Goal: Task Accomplishment & Management: Use online tool/utility

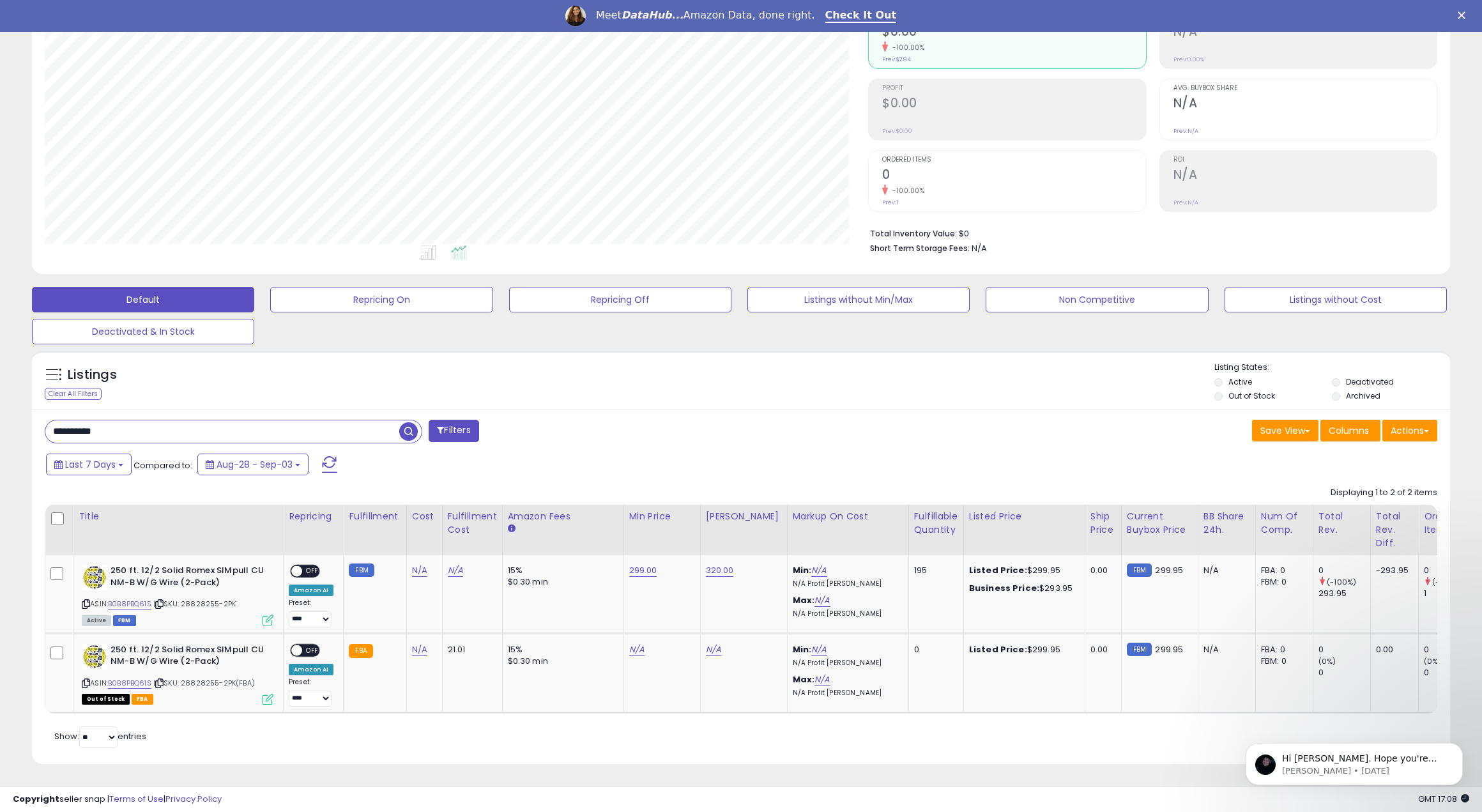
scroll to position [262, 823]
click at [81, 420] on input "**********" at bounding box center [222, 431] width 354 height 23
paste input "text"
type input "**********"
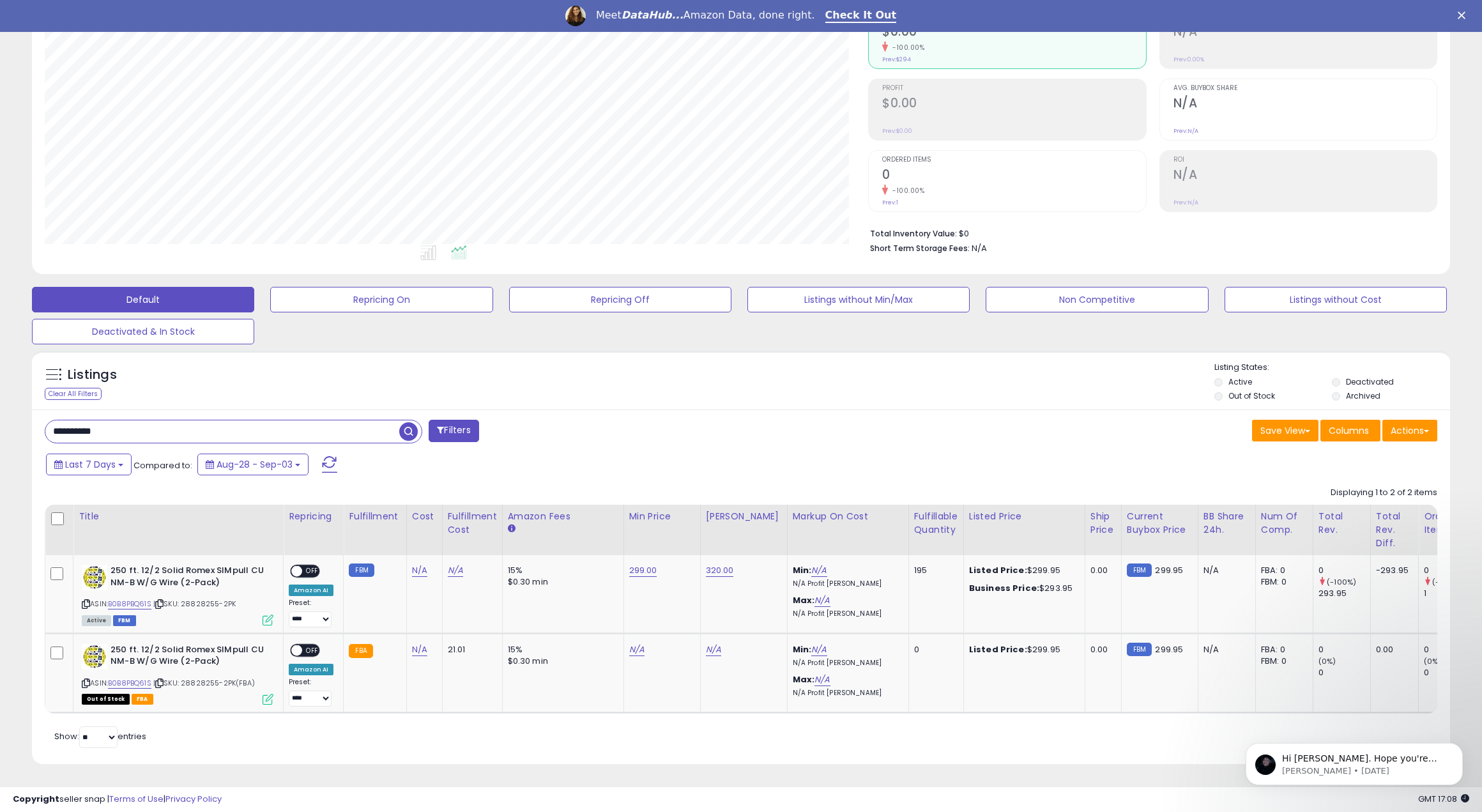
click at [409, 424] on span "button" at bounding box center [408, 431] width 18 height 18
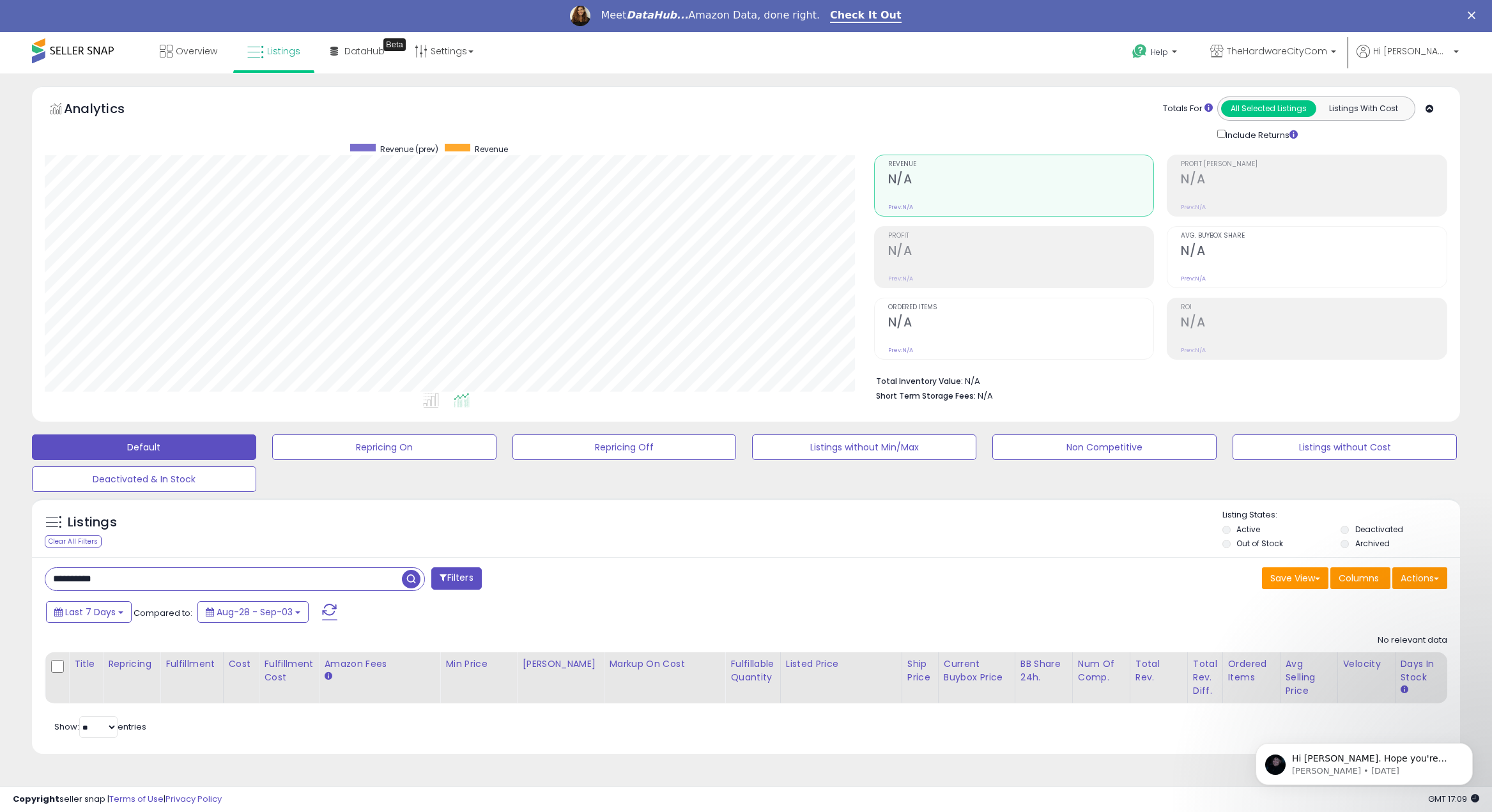
scroll to position [262, 829]
click at [412, 583] on span "button" at bounding box center [411, 579] width 18 height 18
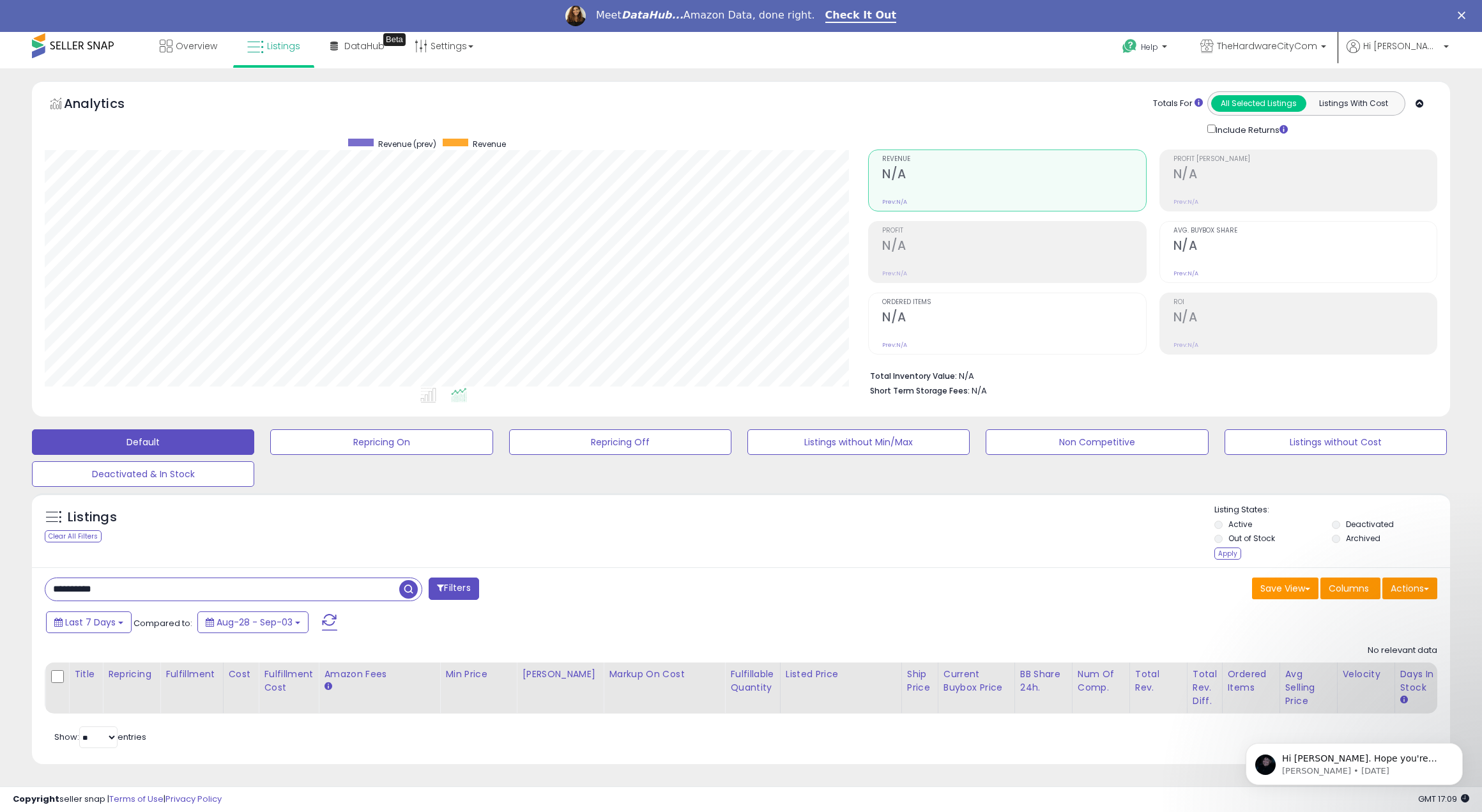
scroll to position [15, 0]
click at [407, 580] on span "button" at bounding box center [408, 589] width 18 height 18
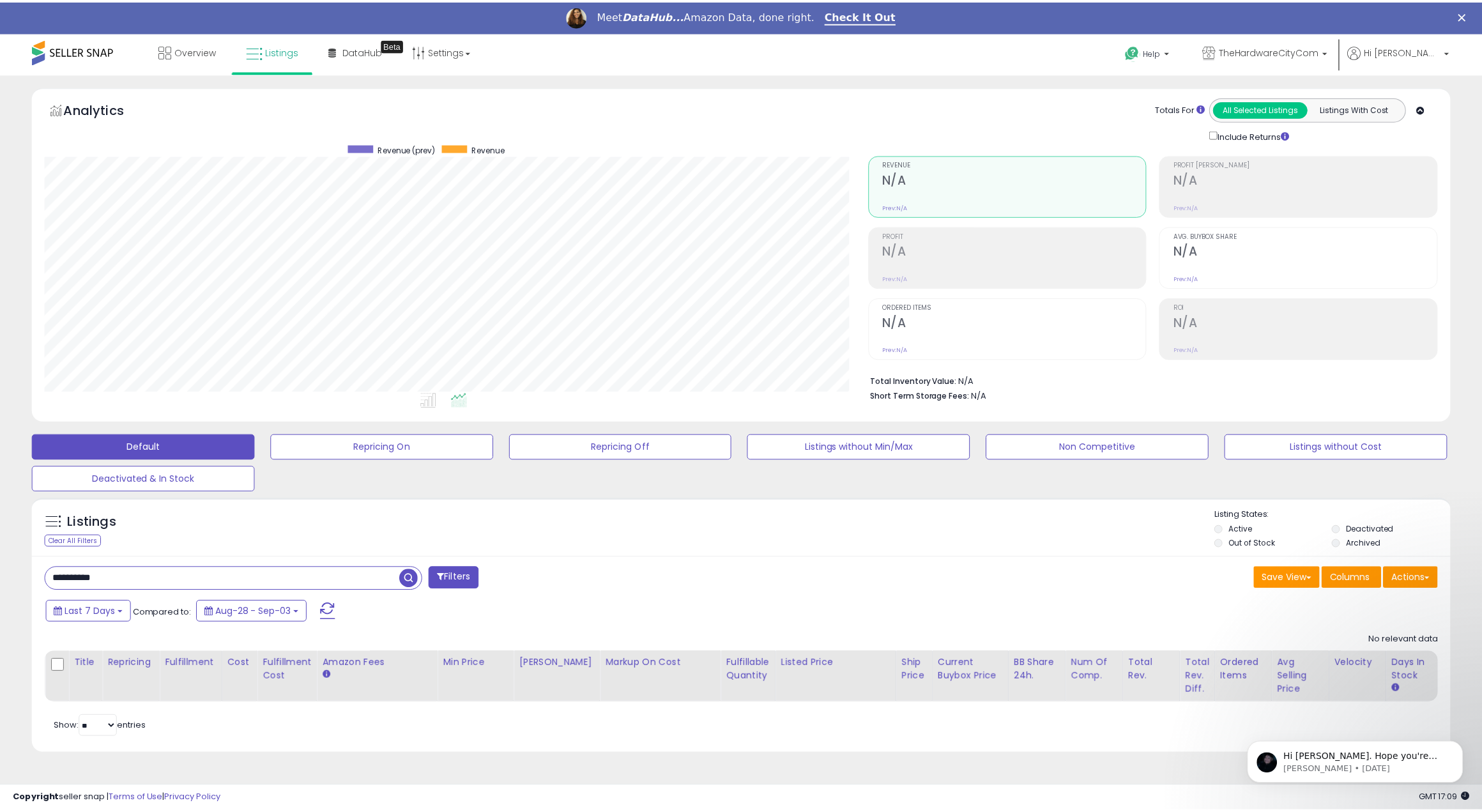
scroll to position [638558, 638055]
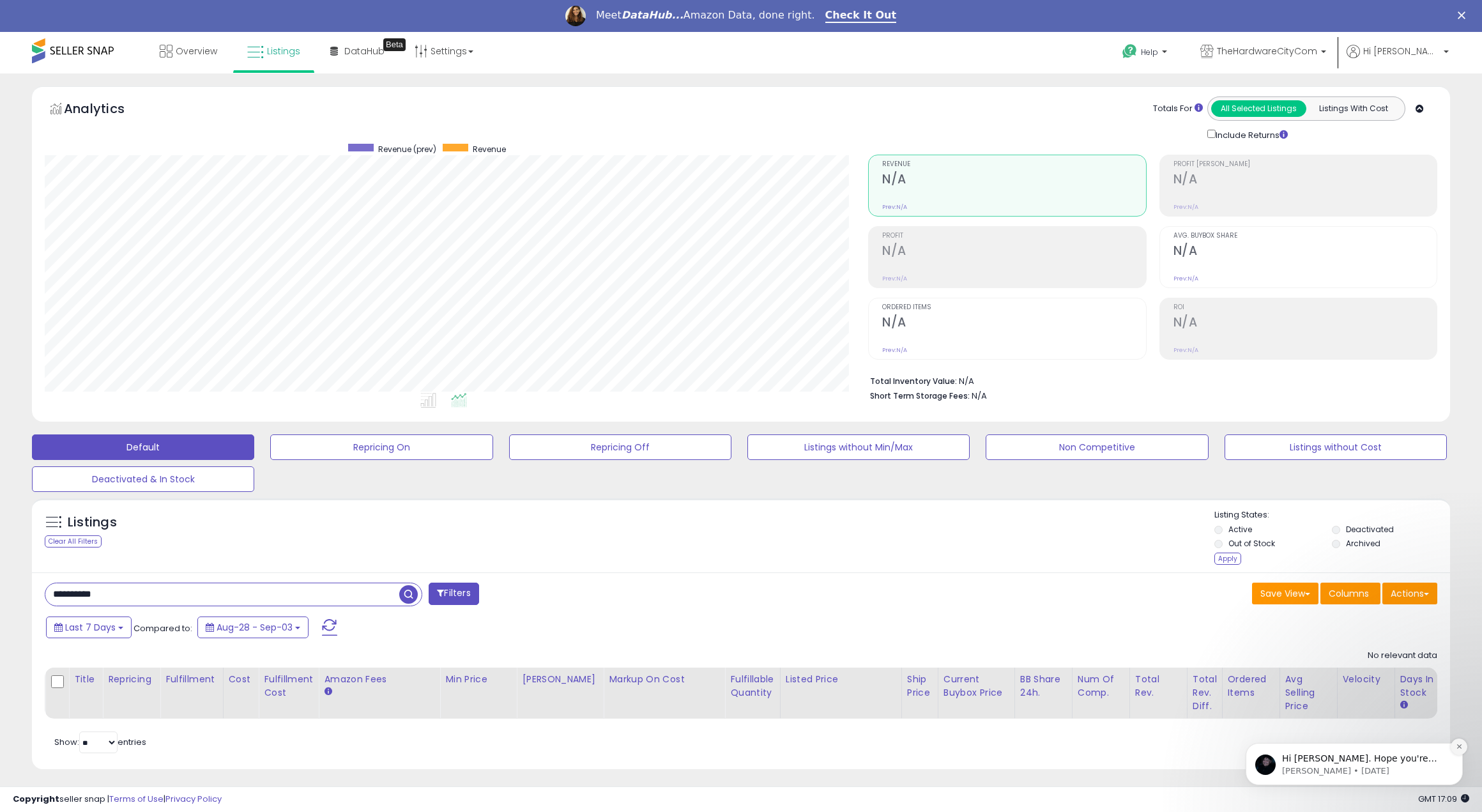
click at [1457, 743] on icon "Dismiss notification" at bounding box center [1459, 747] width 7 height 7
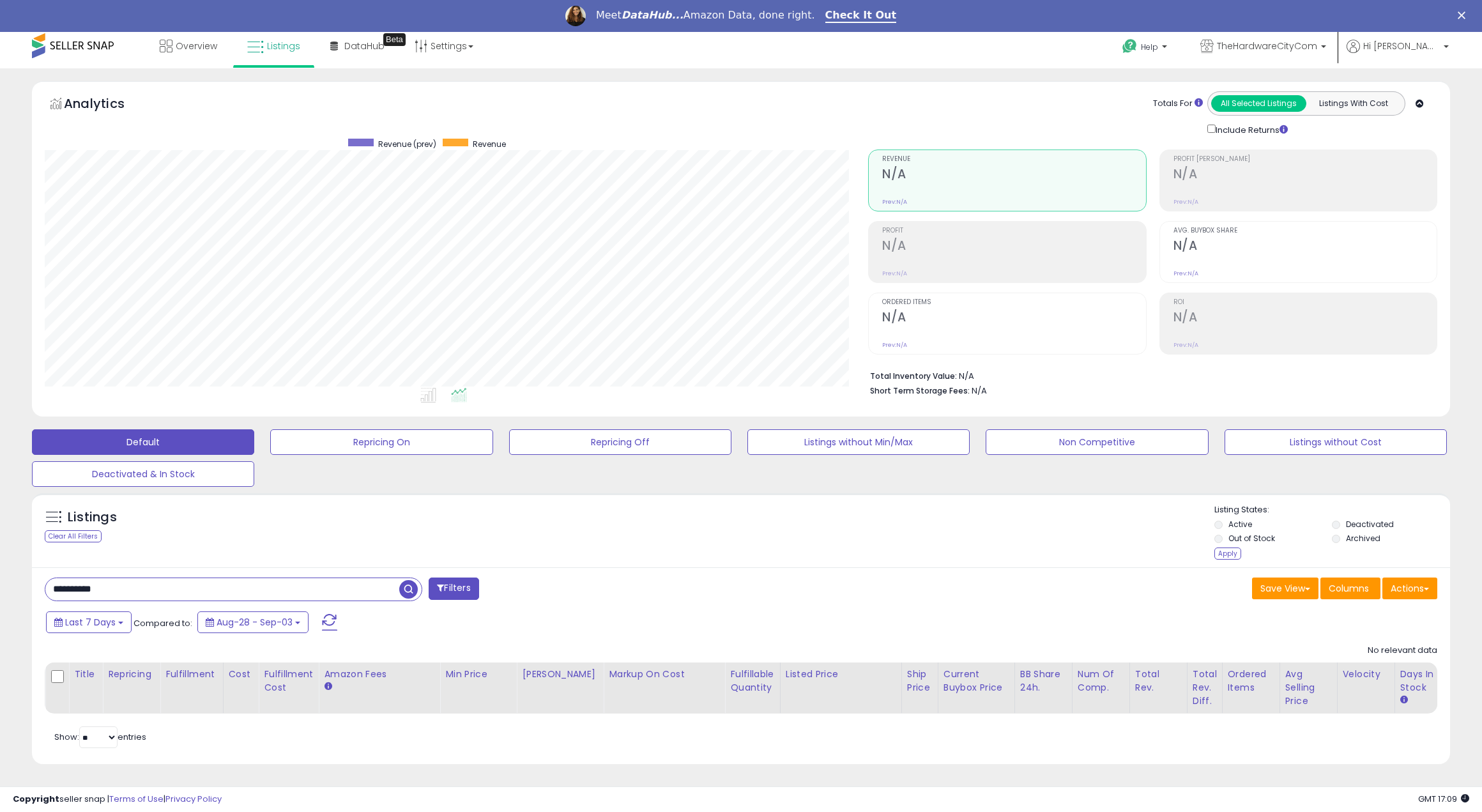
scroll to position [15, 0]
click at [411, 580] on span "button" at bounding box center [408, 589] width 18 height 18
click at [1279, 581] on button "Save View" at bounding box center [1285, 588] width 66 height 22
click at [1248, 632] on link "Update Current View" at bounding box center [1247, 637] width 137 height 20
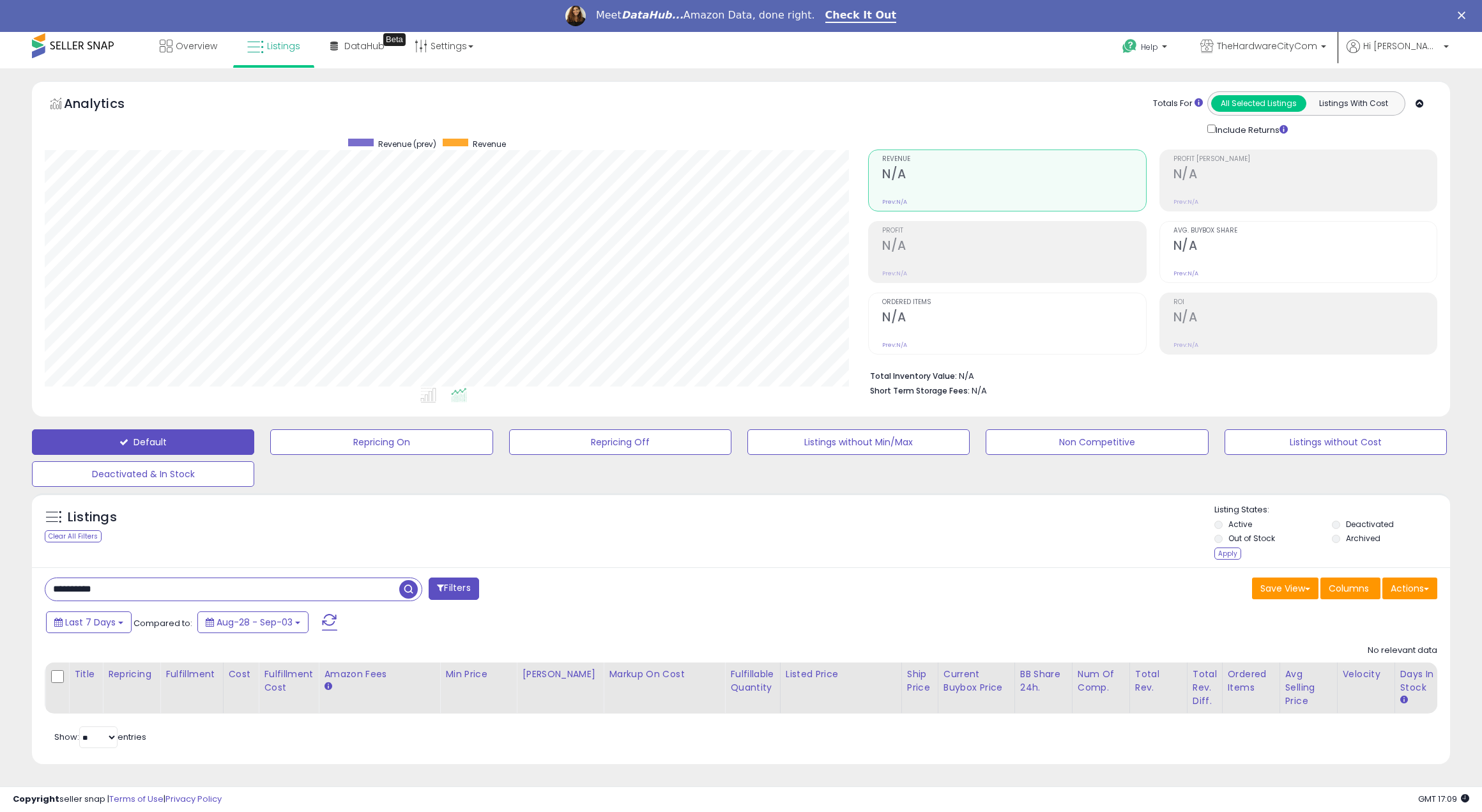
click at [412, 580] on span "button" at bounding box center [408, 589] width 18 height 18
